Goal: Find specific page/section: Find specific page/section

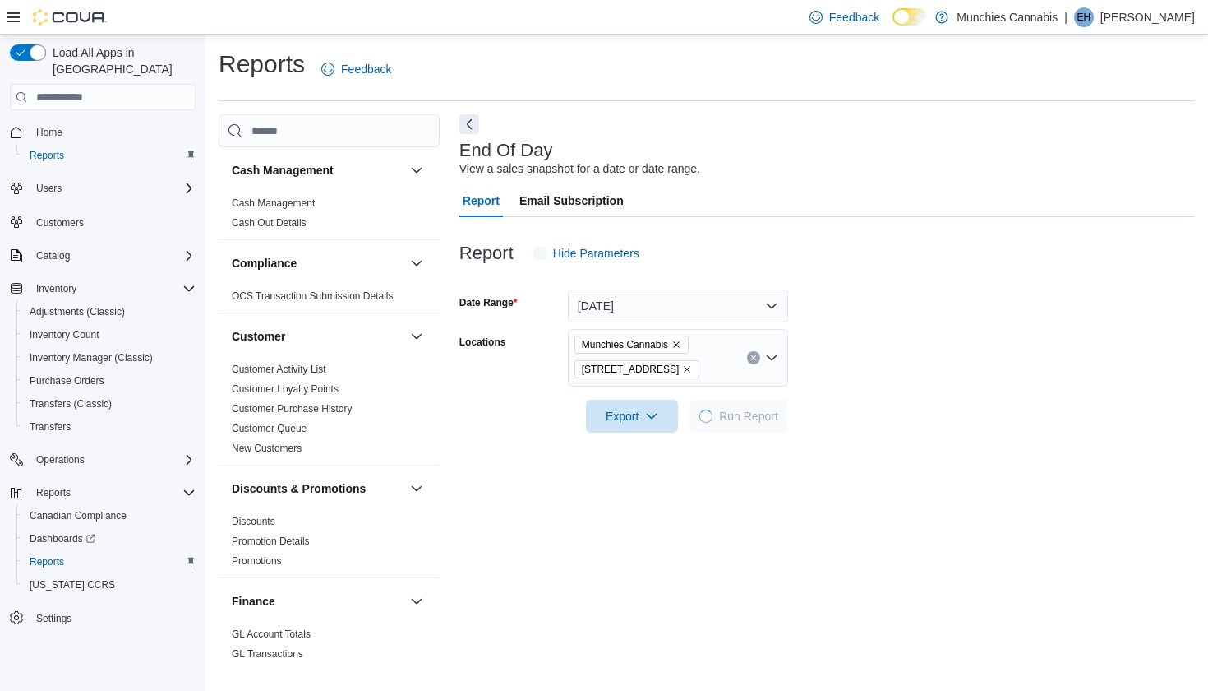
scroll to position [37, 0]
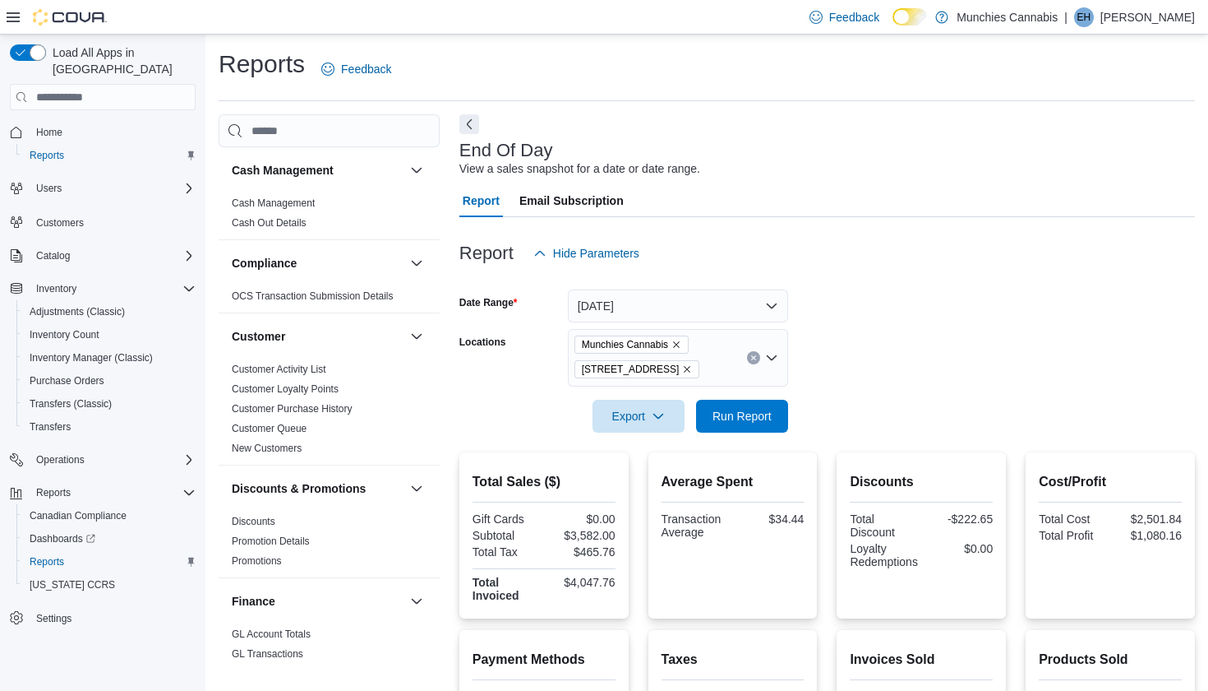
scroll to position [37, 0]
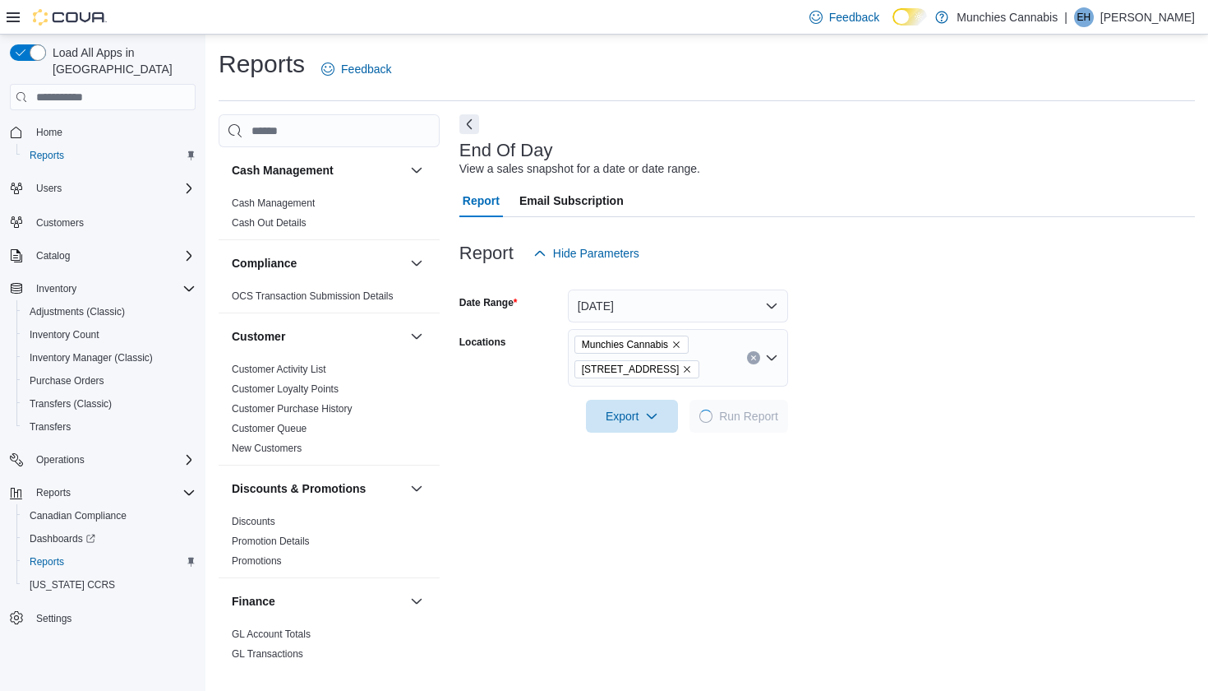
scroll to position [37, 0]
